Goal: Task Accomplishment & Management: Manage account settings

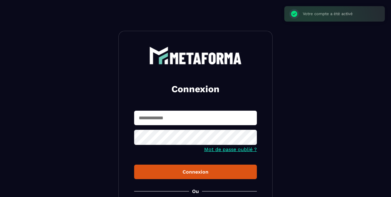
type input "**********"
click at [218, 124] on input "**********" at bounding box center [195, 118] width 123 height 14
click at [197, 171] on div "Connexion" at bounding box center [195, 172] width 113 height 6
